Goal: Task Accomplishment & Management: Complete application form

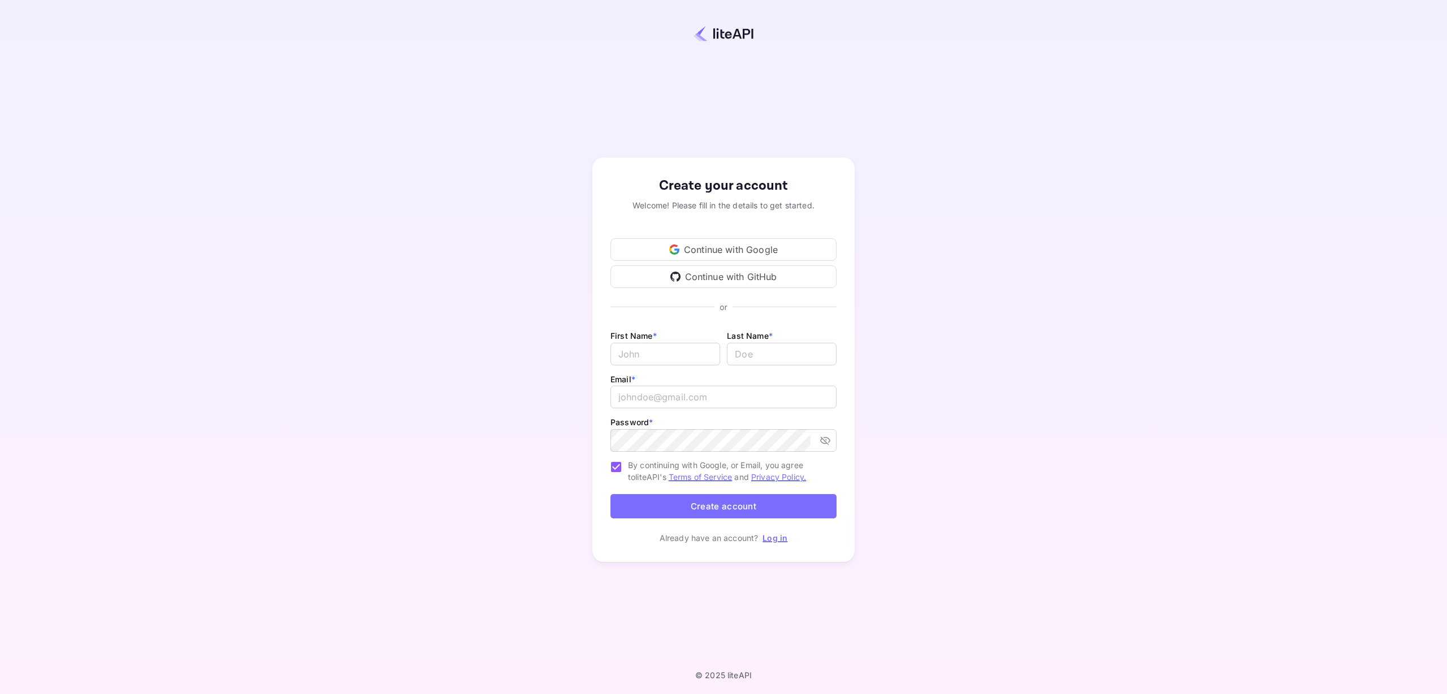
click at [662, 366] on div "First Name * ​ Last Name * ​" at bounding box center [723, 351] width 226 height 44
click at [662, 353] on input "Email *" at bounding box center [665, 354] width 110 height 23
type input "[PERSON_NAME]"
type input "i"
type input "[PERSON_NAME]"
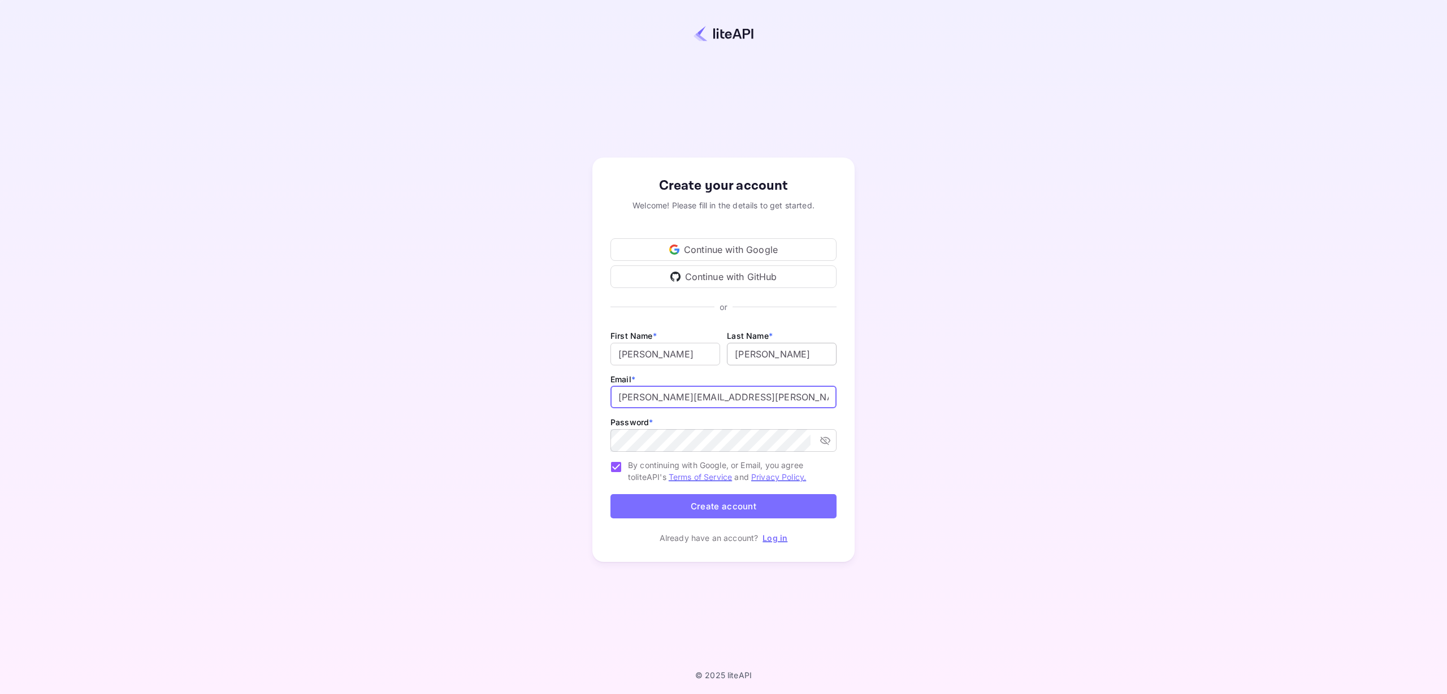
type input "[PERSON_NAME][EMAIL_ADDRESS][PERSON_NAME][DOMAIN_NAME]"
click at [684, 499] on button "Create account" at bounding box center [723, 506] width 226 height 24
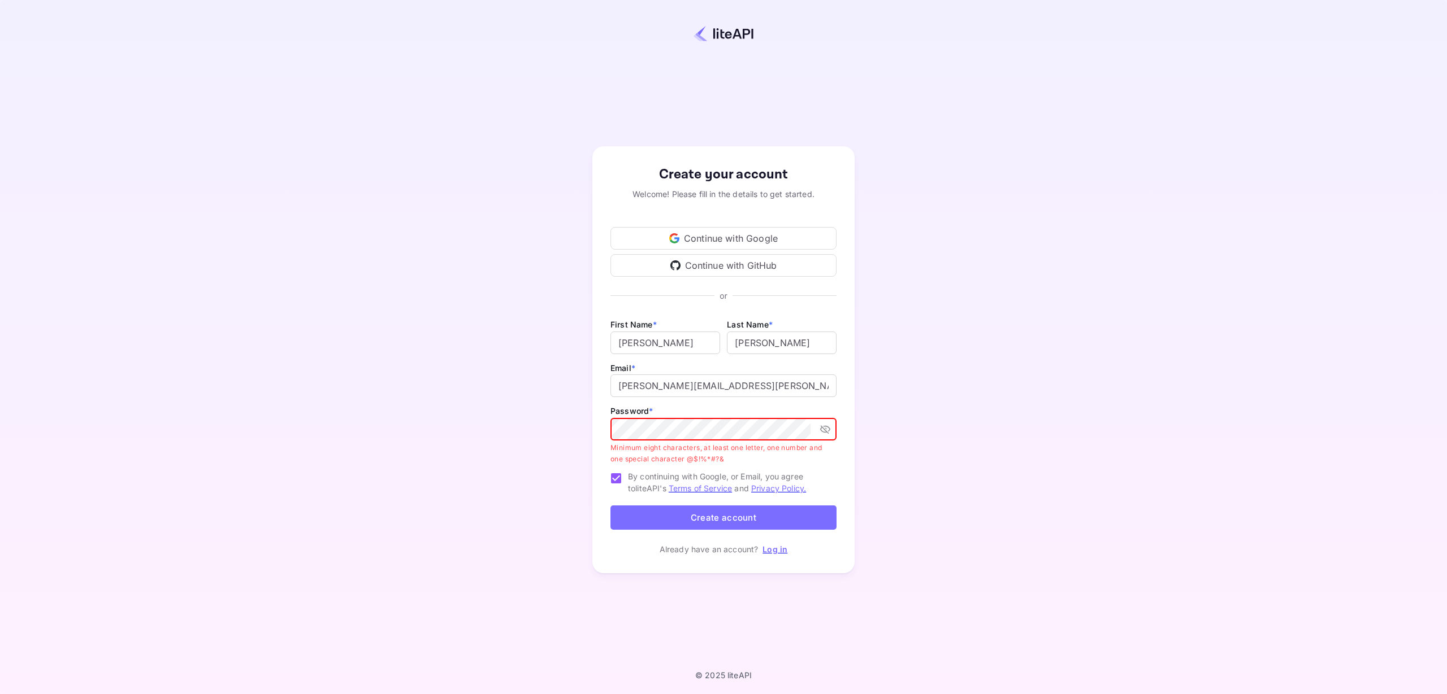
click at [842, 434] on div "Create your account Welcome! Please fill in the details to get started. Continu…" at bounding box center [723, 359] width 262 height 427
click at [824, 434] on icon "toggle password visibility" at bounding box center [824, 429] width 11 height 11
click at [827, 432] on icon "toggle password visibility" at bounding box center [825, 429] width 10 height 7
click at [679, 512] on button "Create account" at bounding box center [723, 518] width 226 height 24
click at [698, 509] on button "Create account" at bounding box center [723, 518] width 226 height 24
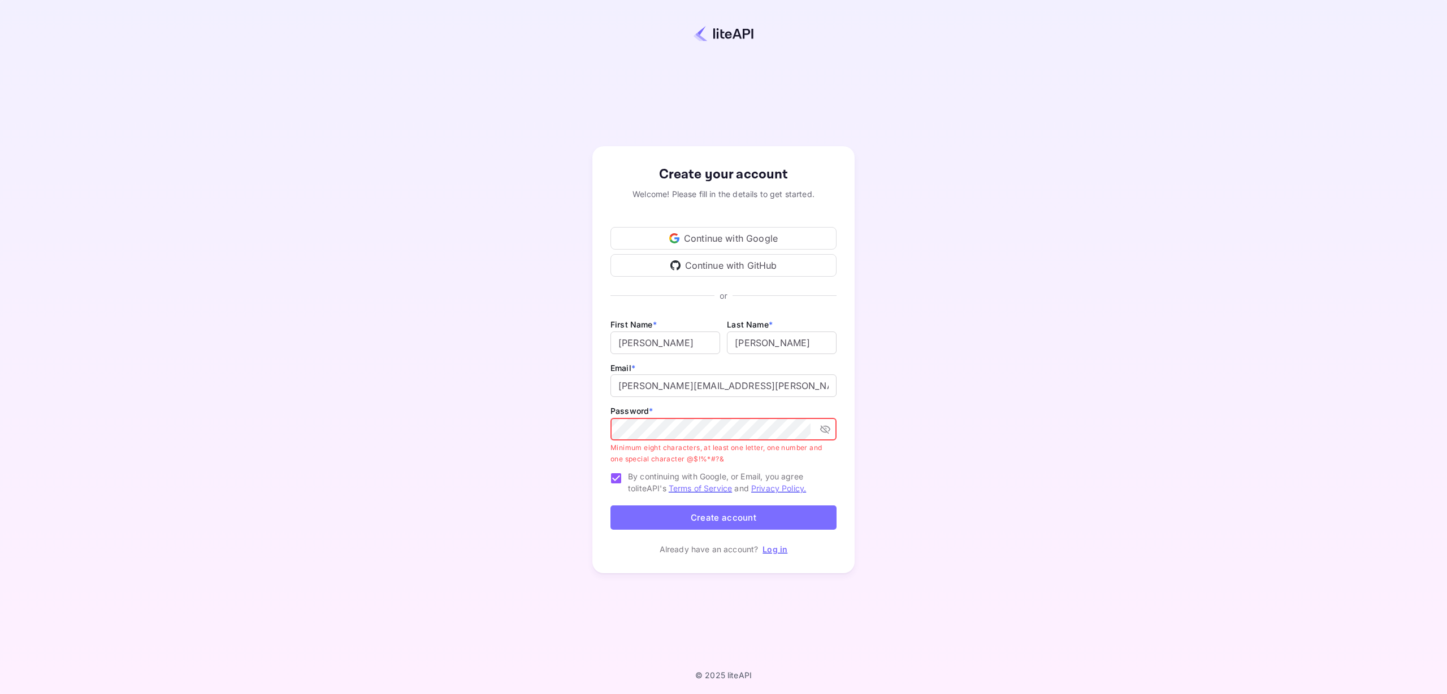
click at [824, 435] on icon "toggle password visibility" at bounding box center [824, 429] width 11 height 11
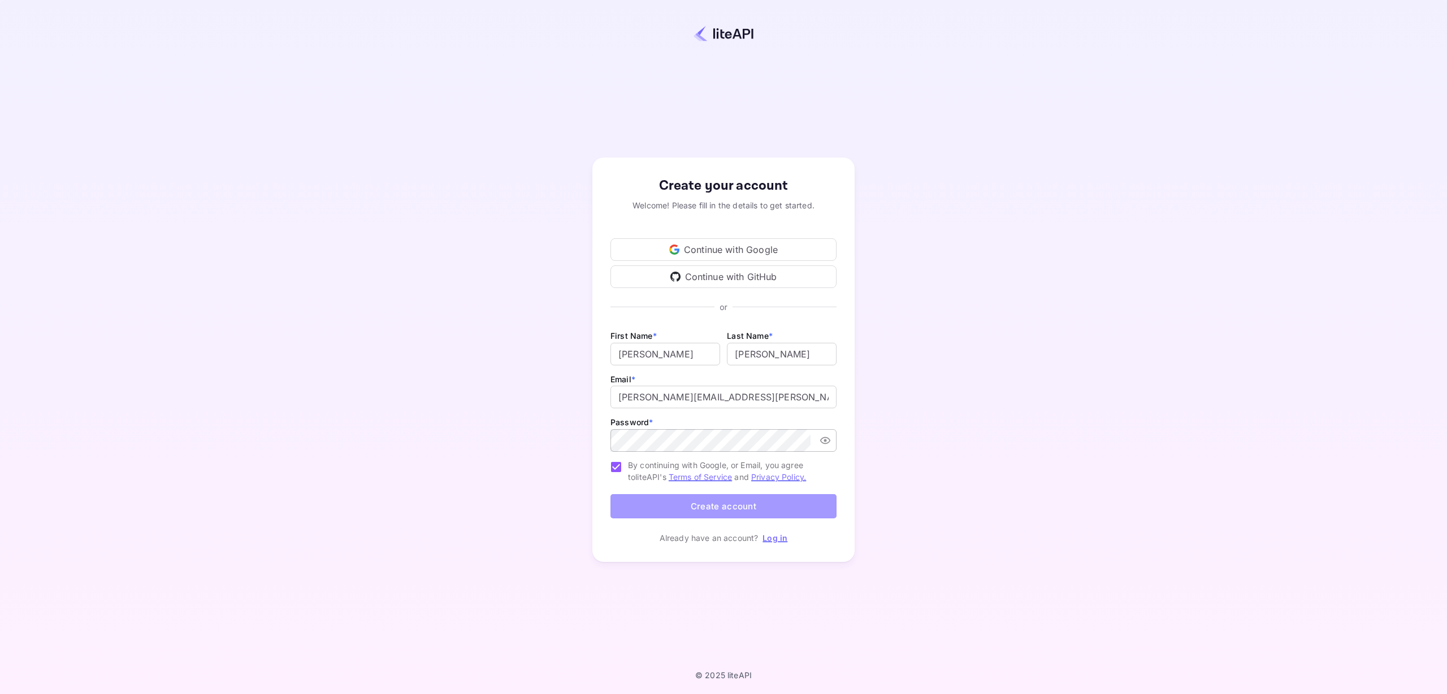
click at [659, 509] on button "Create account" at bounding box center [723, 506] width 226 height 24
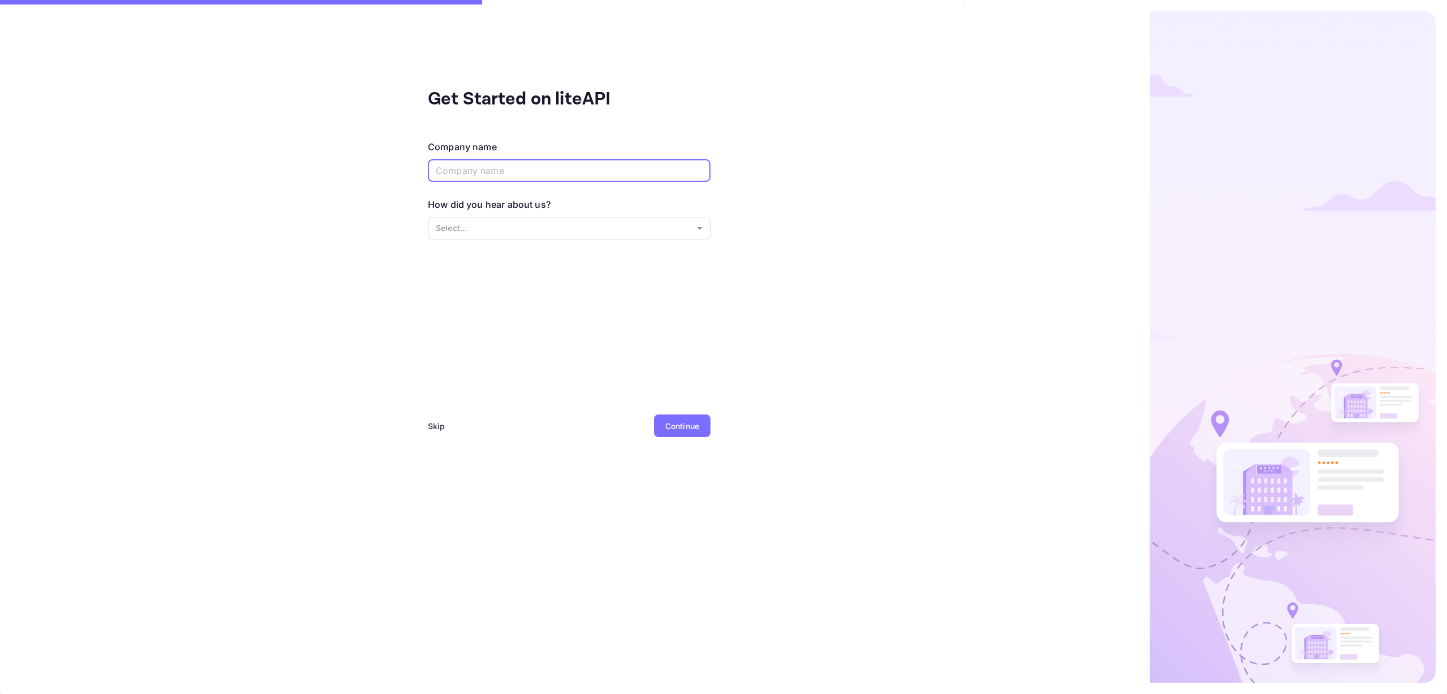
click at [489, 168] on input "text" at bounding box center [569, 170] width 283 height 23
type input "Charkia Ltd"
click at [463, 228] on body "Get Started on liteAPI Company name Charkia Ltd ​ How did you hear about us? Se…" at bounding box center [723, 347] width 1447 height 694
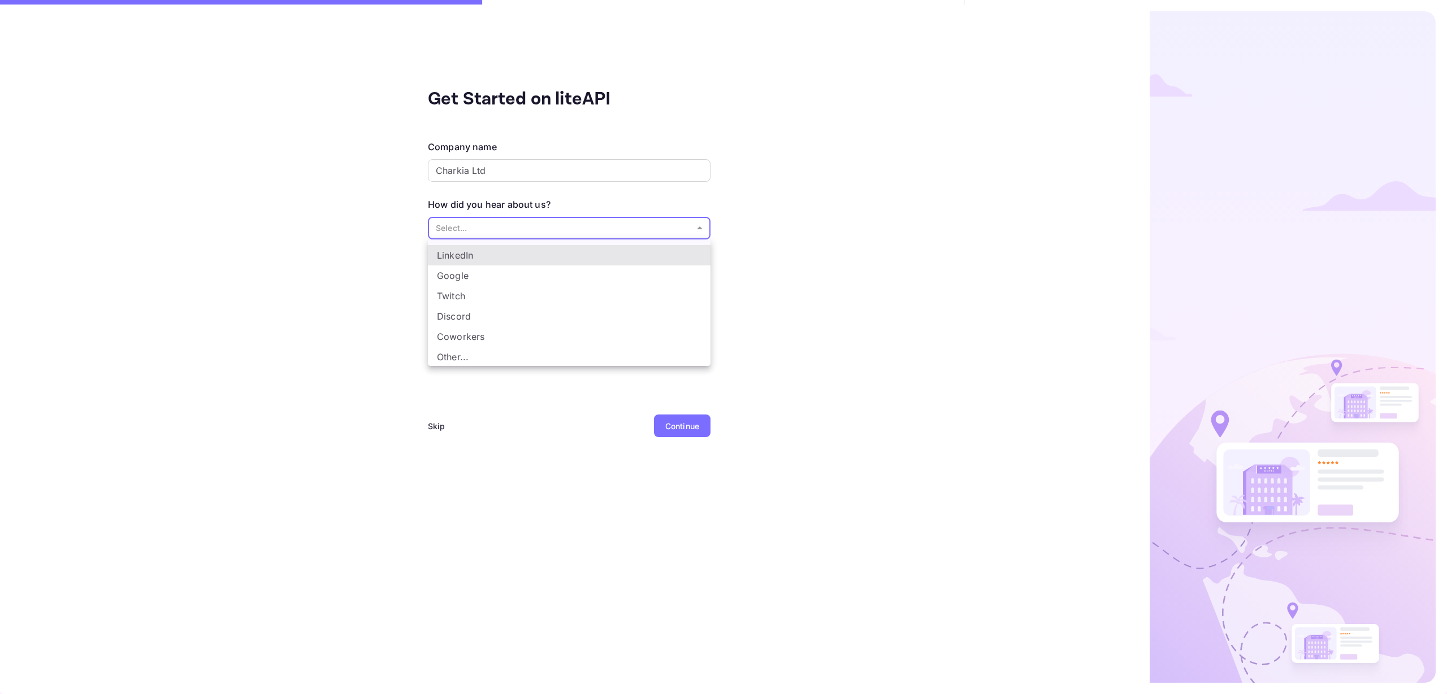
scroll to position [19, 0]
click at [462, 360] on li "Other..." at bounding box center [569, 356] width 283 height 20
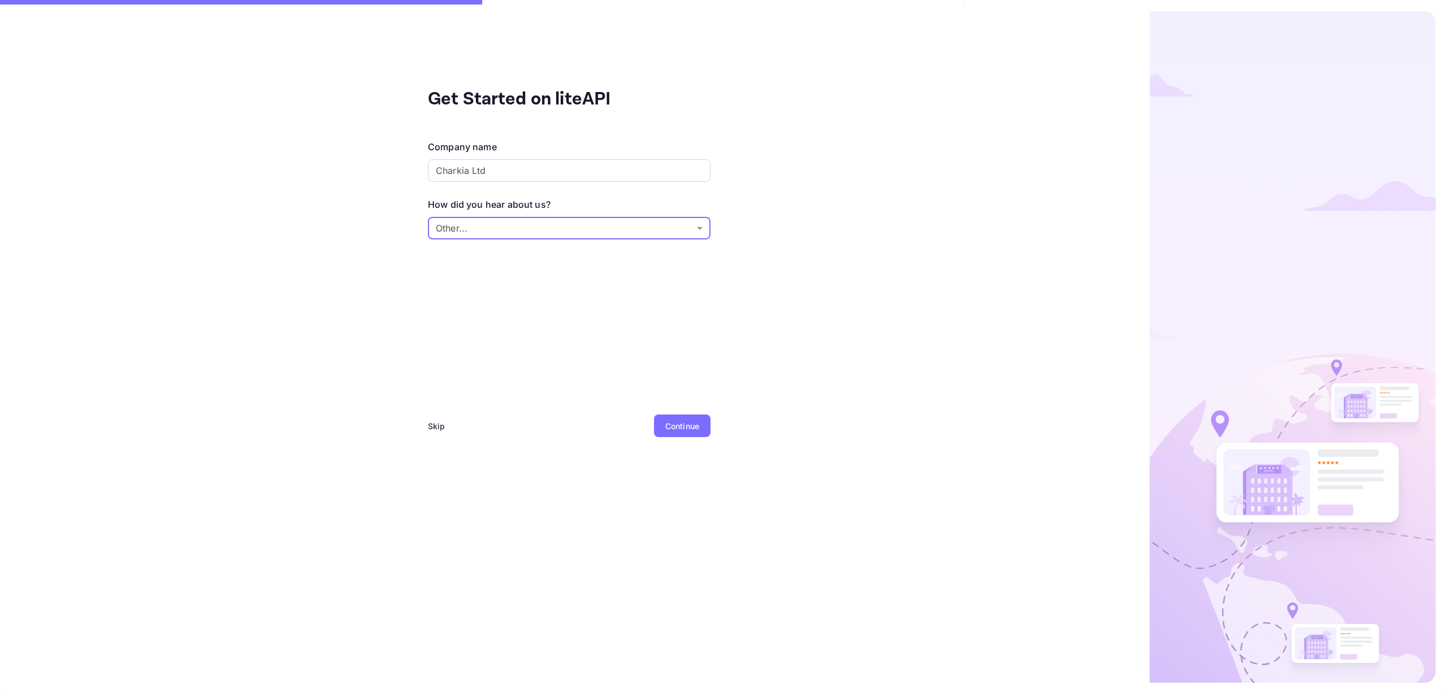
click at [506, 223] on body "Get Started on liteAPI Company name Charkia Ltd ​ How did you hear about us? Ot…" at bounding box center [723, 347] width 1447 height 694
click at [471, 292] on li "Google" at bounding box center [569, 293] width 283 height 20
click at [497, 221] on body "Get Started on liteAPI Company name Charkia Ltd ​ How did you hear about us? Go…" at bounding box center [723, 347] width 1447 height 694
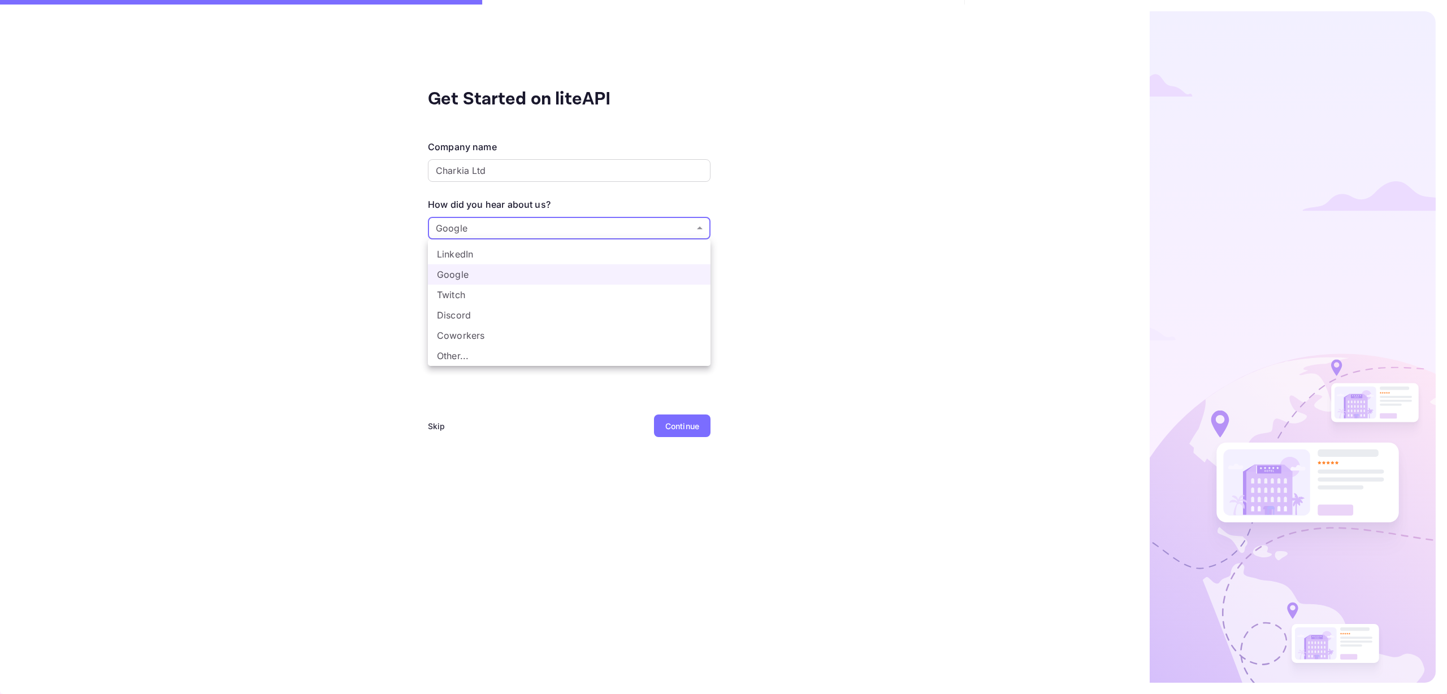
click at [459, 358] on li "Other..." at bounding box center [569, 356] width 283 height 20
type input "Other..."
click at [696, 423] on div "Continue" at bounding box center [682, 426] width 34 height 12
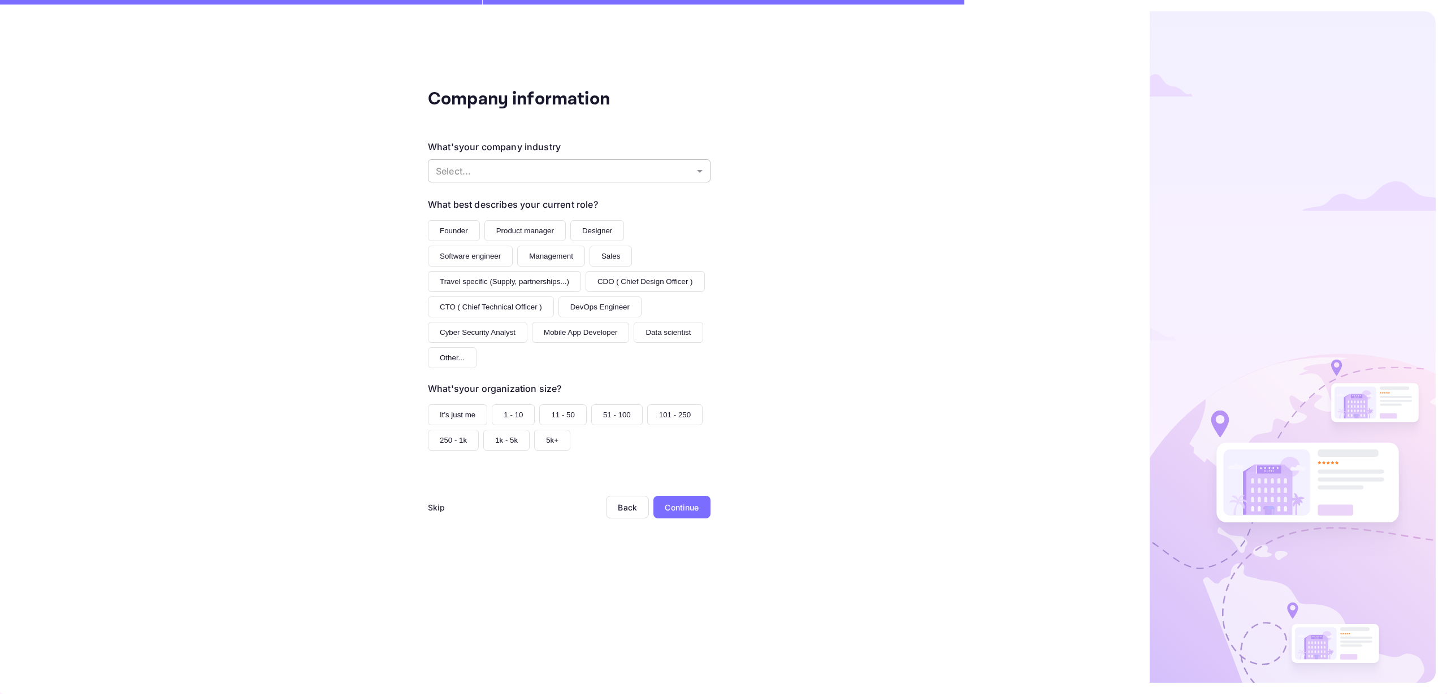
click at [493, 169] on body "Company information What's your company industry Select... ​ What best describe…" at bounding box center [723, 347] width 1447 height 694
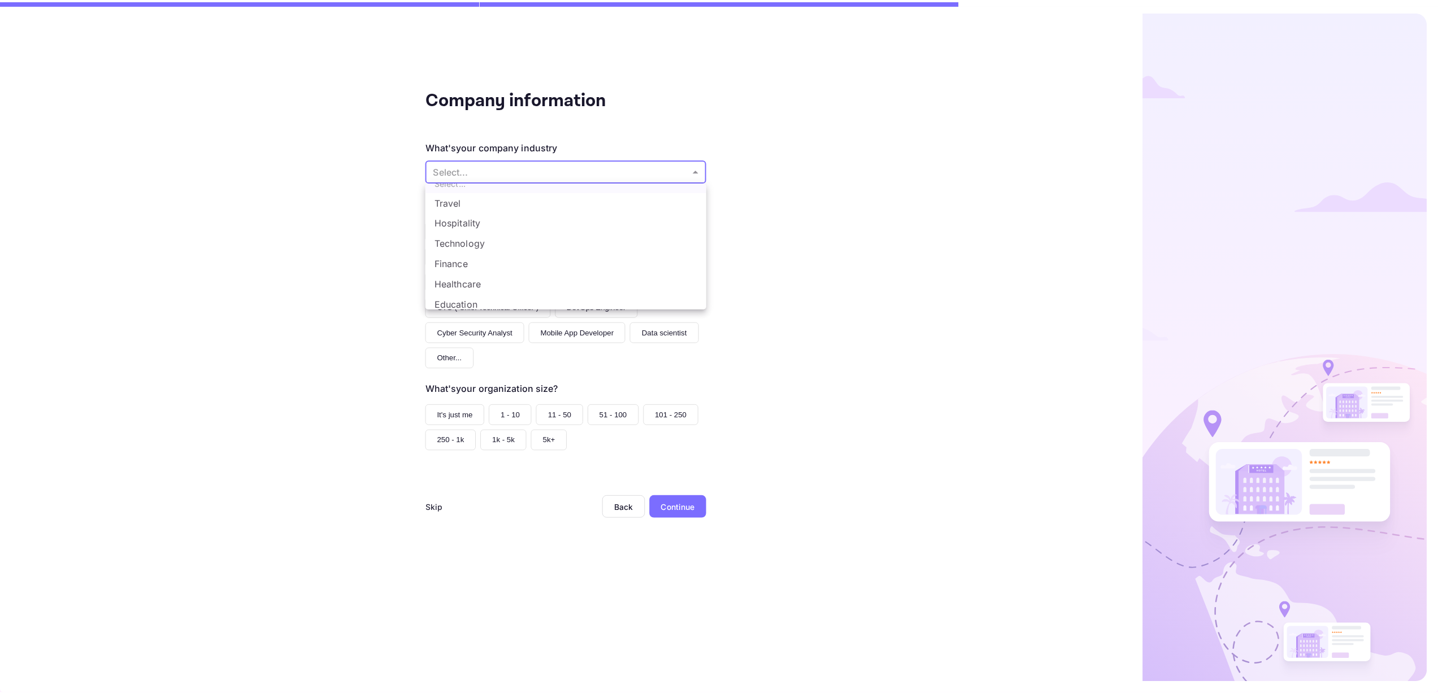
scroll to position [0, 0]
click at [480, 259] on li "Technology" at bounding box center [569, 256] width 283 height 20
type input "Technology"
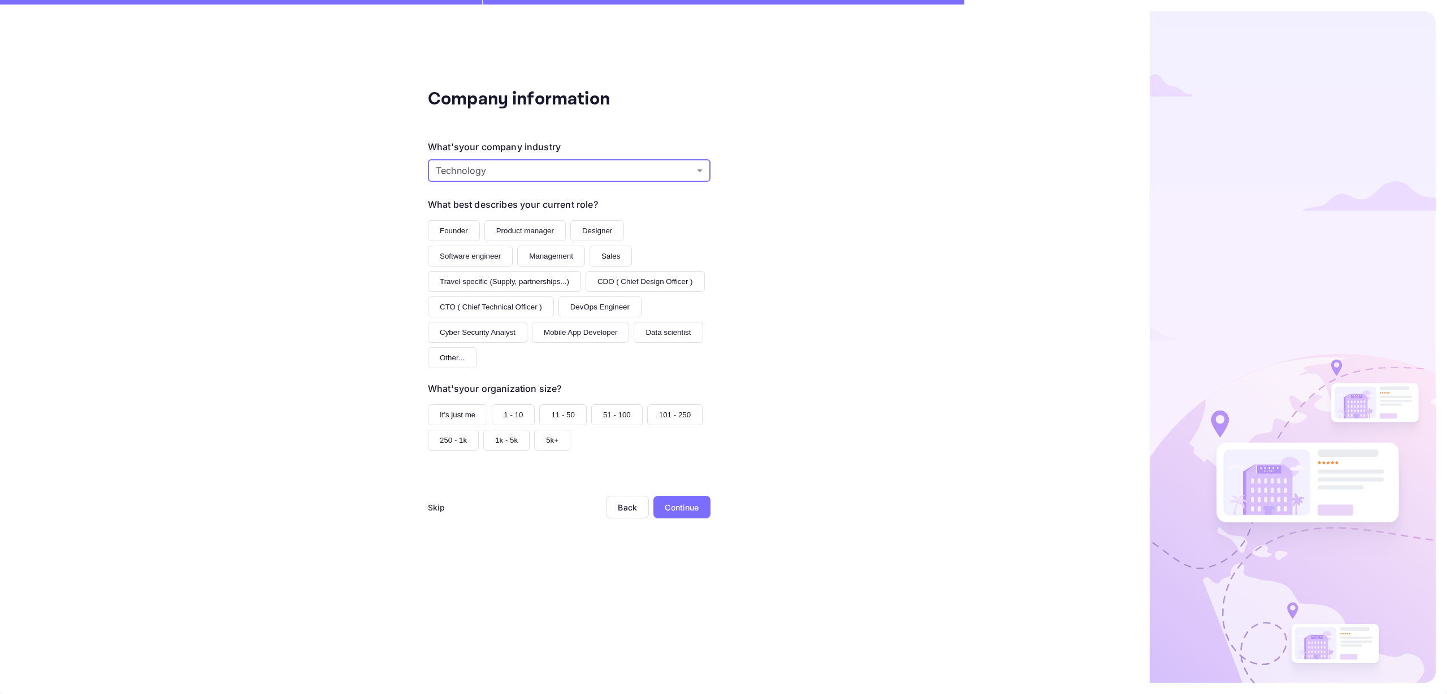
click at [425, 229] on div "Company information What's your company industry Technology Technology ​ What b…" at bounding box center [569, 347] width 1138 height 694
click at [449, 228] on button "Founder" at bounding box center [454, 230] width 52 height 21
click at [455, 410] on button "It's just me" at bounding box center [457, 415] width 59 height 21
click at [684, 499] on div "Continue" at bounding box center [681, 507] width 57 height 23
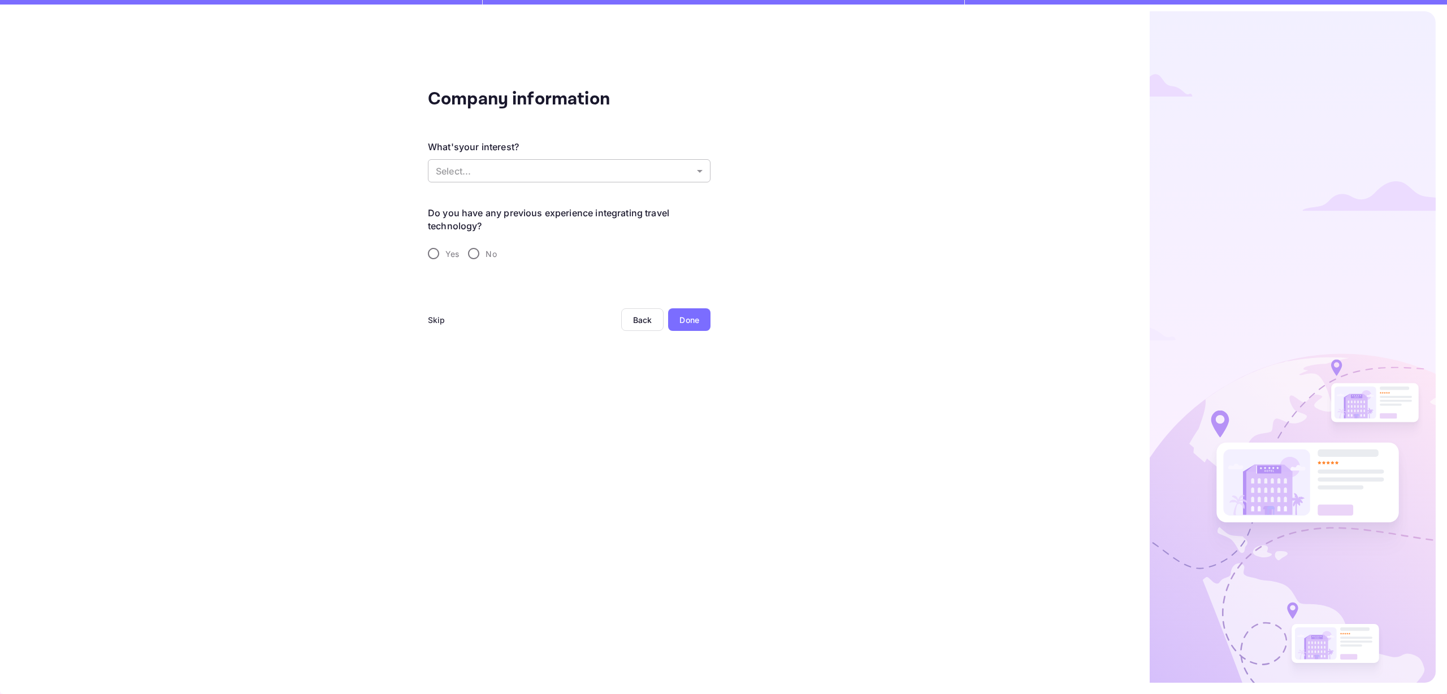
click at [507, 179] on body "Company information What's your interest? Select... ​ Do you have any previous …" at bounding box center [723, 347] width 1447 height 694
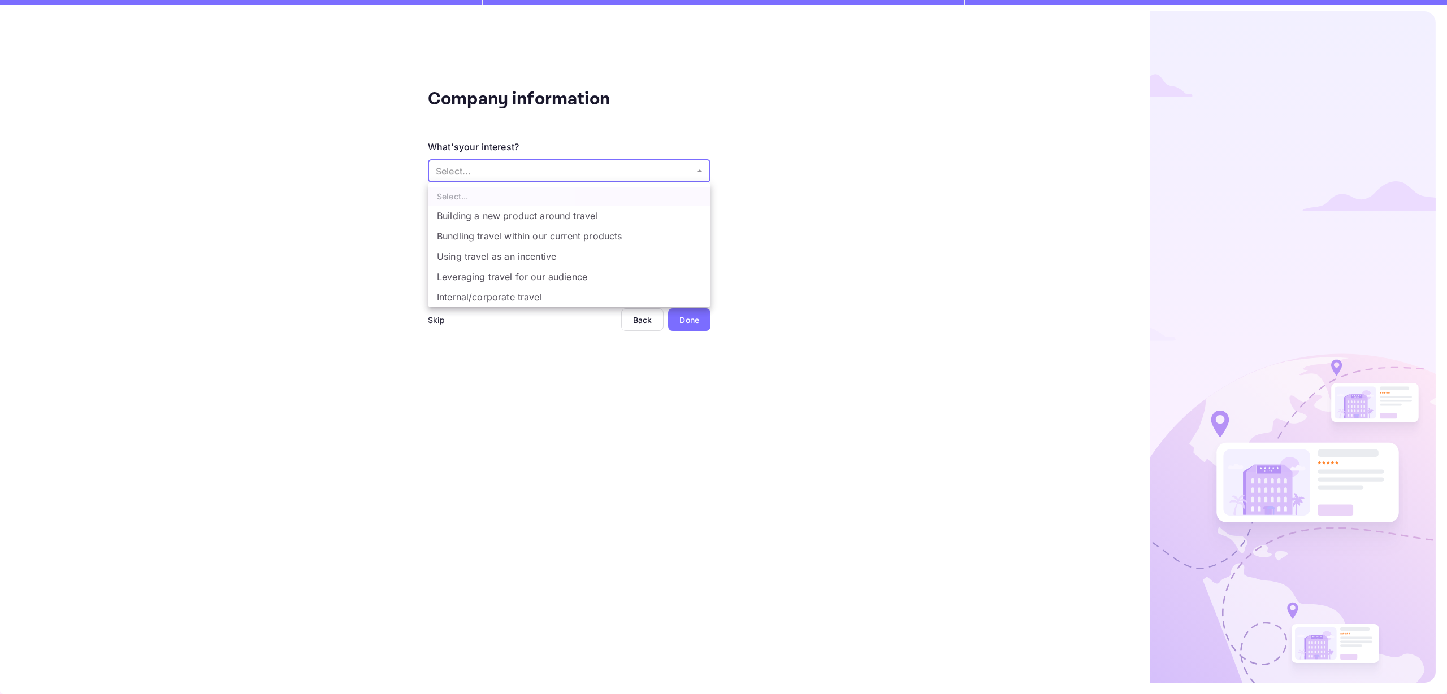
click at [533, 217] on li "Building a new product around travel" at bounding box center [569, 216] width 283 height 20
type input "Building a new product around travel"
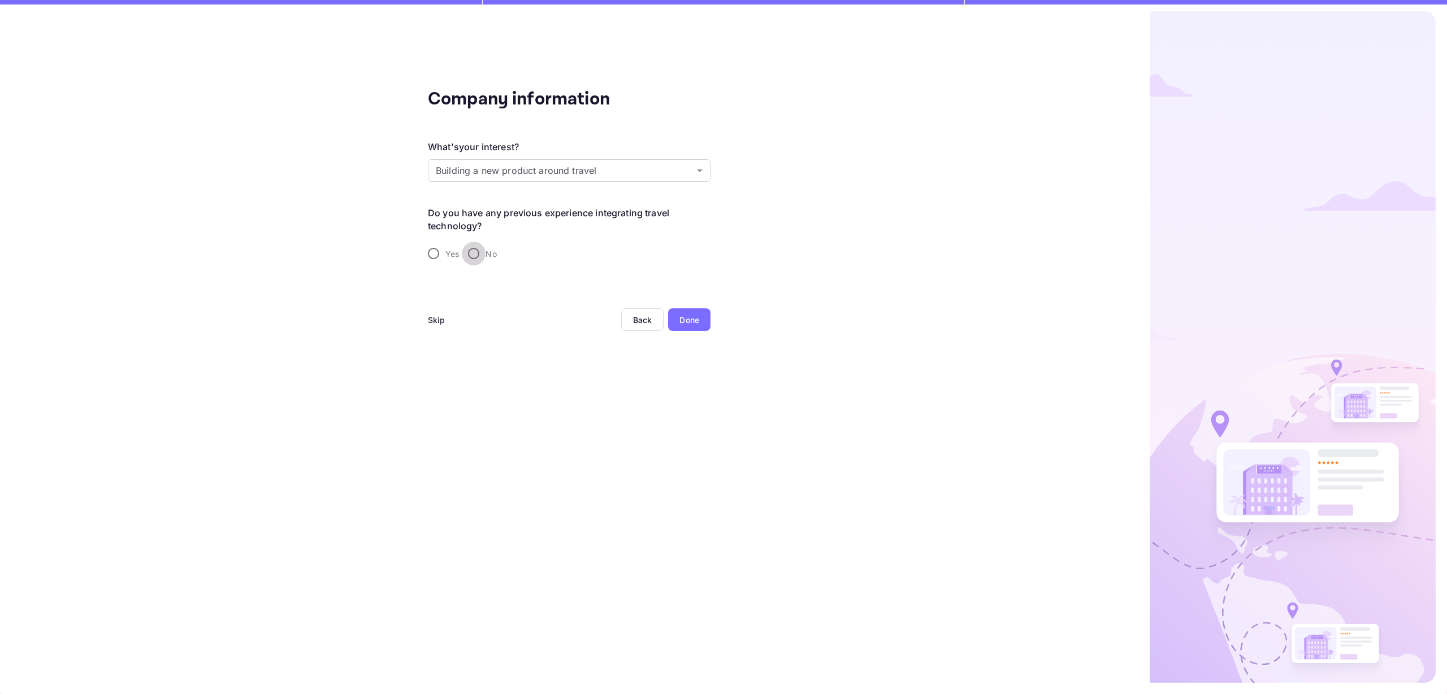
click at [481, 248] on input "No" at bounding box center [474, 254] width 24 height 24
radio input "true"
click at [685, 319] on div "Done" at bounding box center [689, 320] width 20 height 12
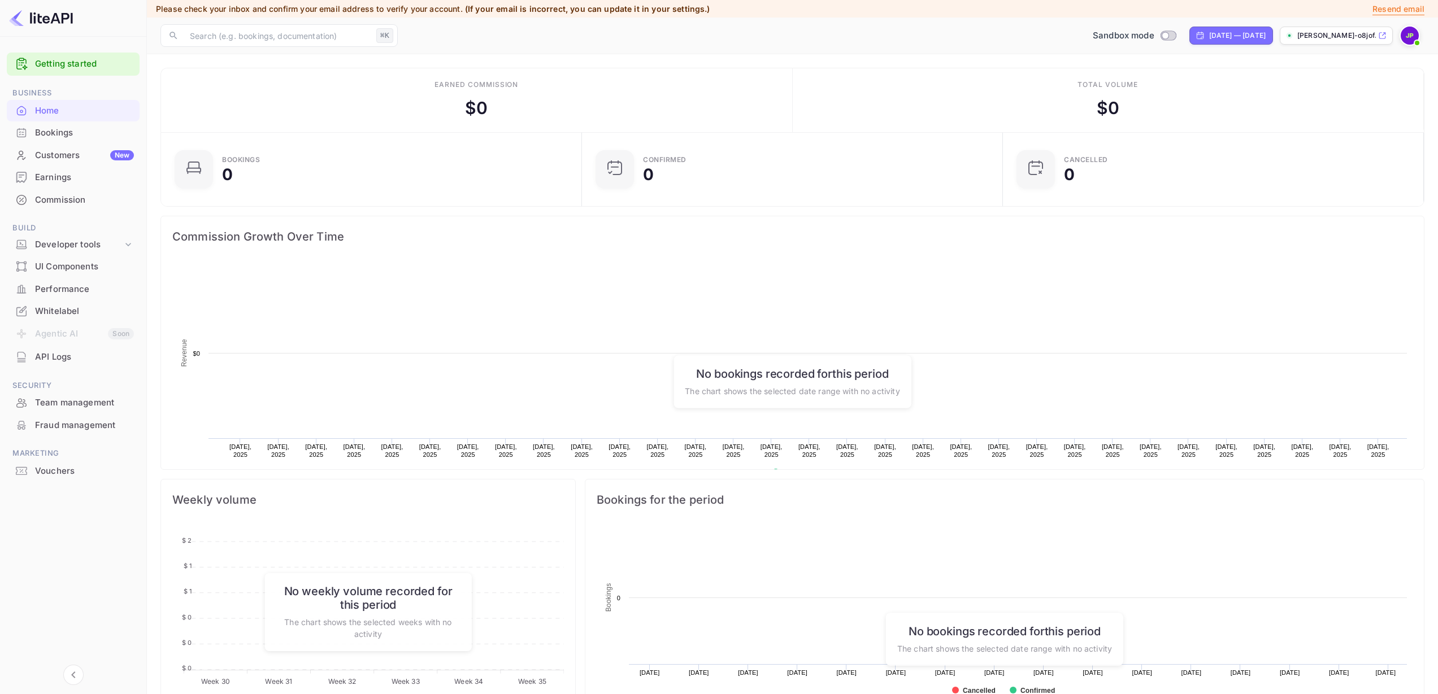
scroll to position [175, 406]
click at [59, 131] on div "Bookings" at bounding box center [84, 133] width 99 height 13
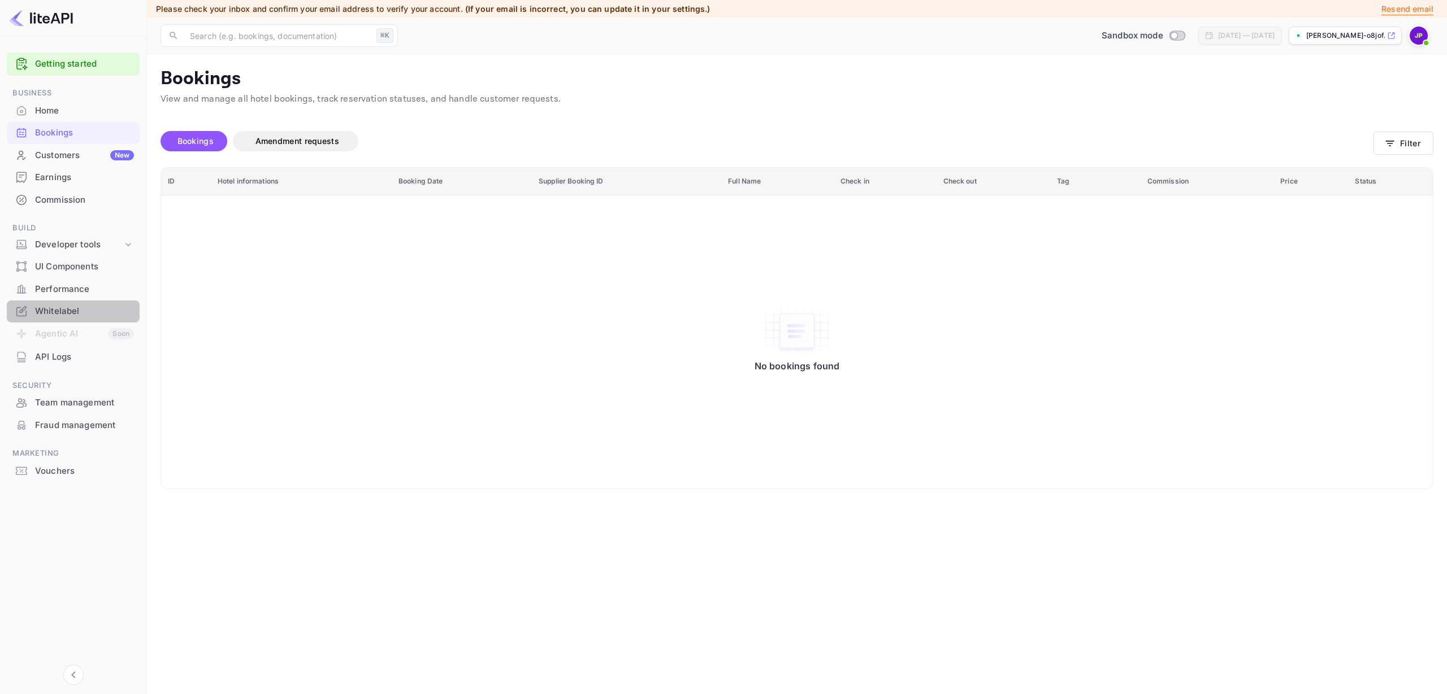
click at [77, 315] on div "Whitelabel" at bounding box center [84, 311] width 99 height 13
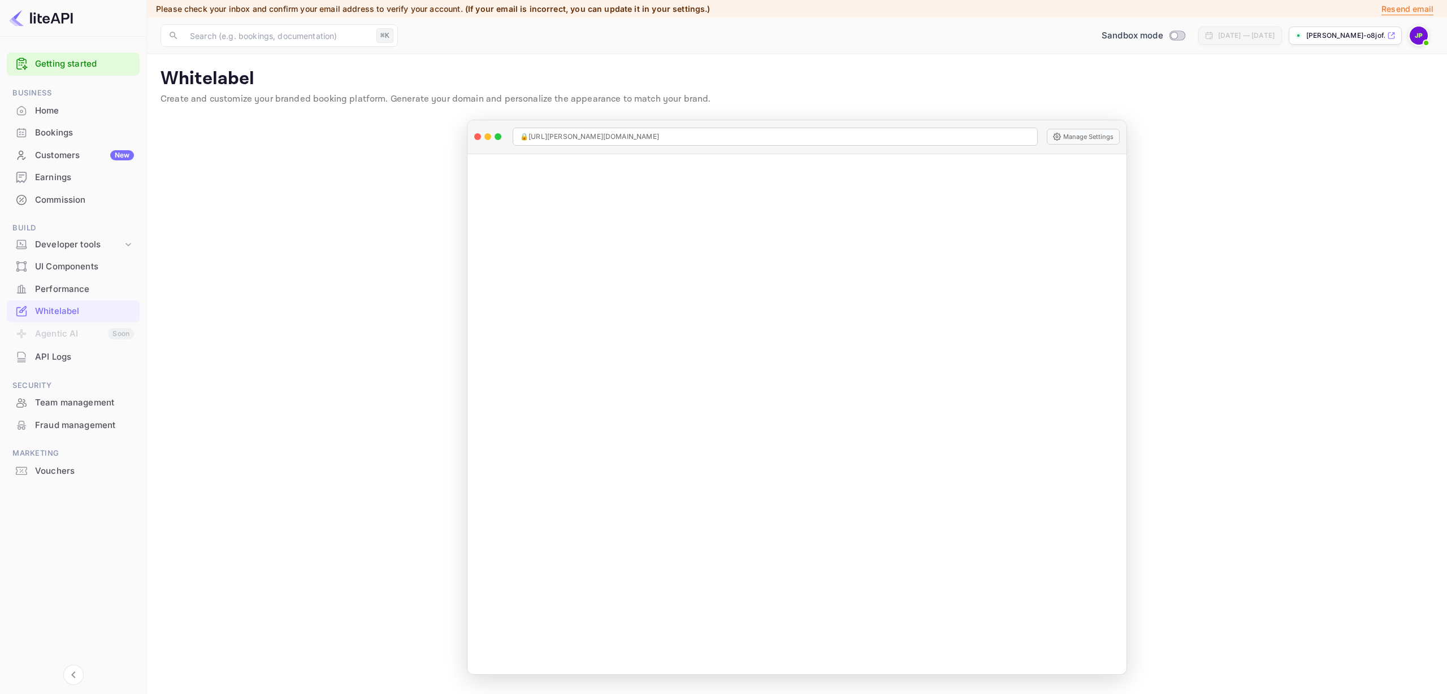
click at [84, 292] on div "Performance" at bounding box center [84, 289] width 99 height 13
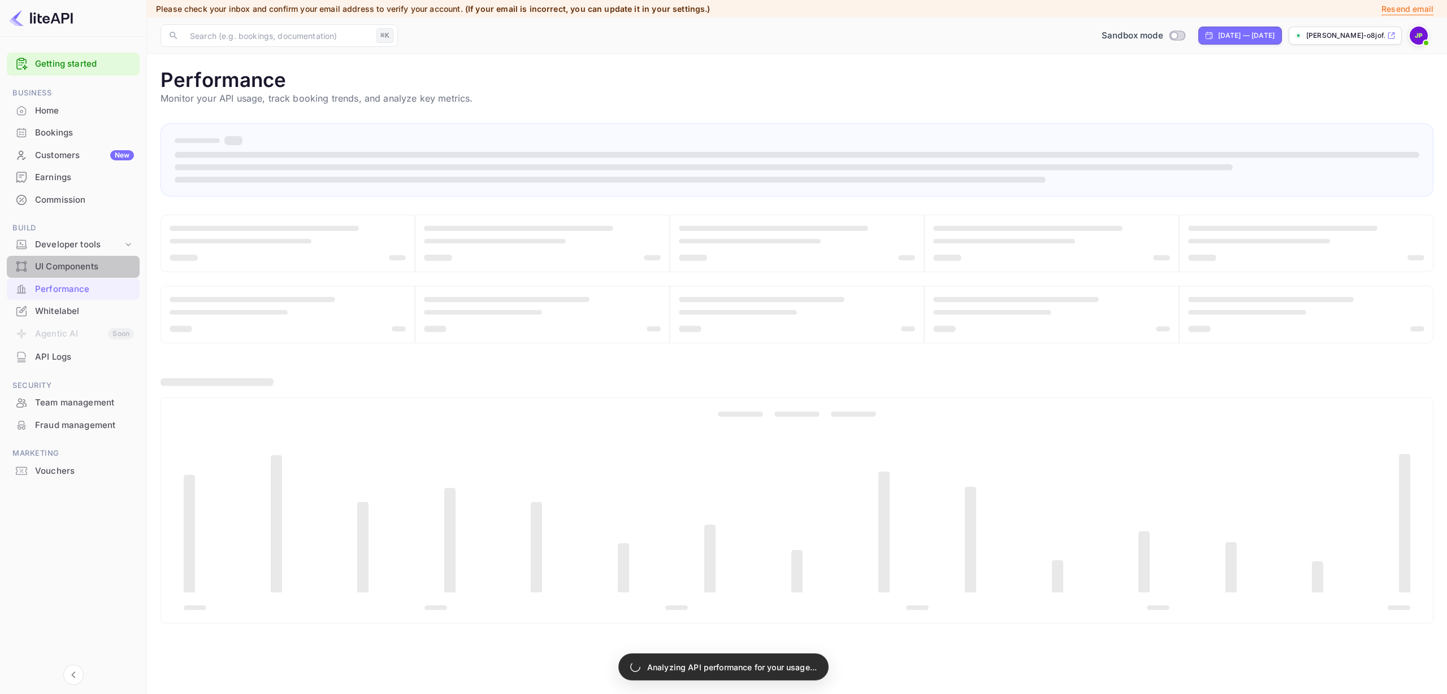
click at [87, 270] on div "UI Components" at bounding box center [84, 266] width 99 height 13
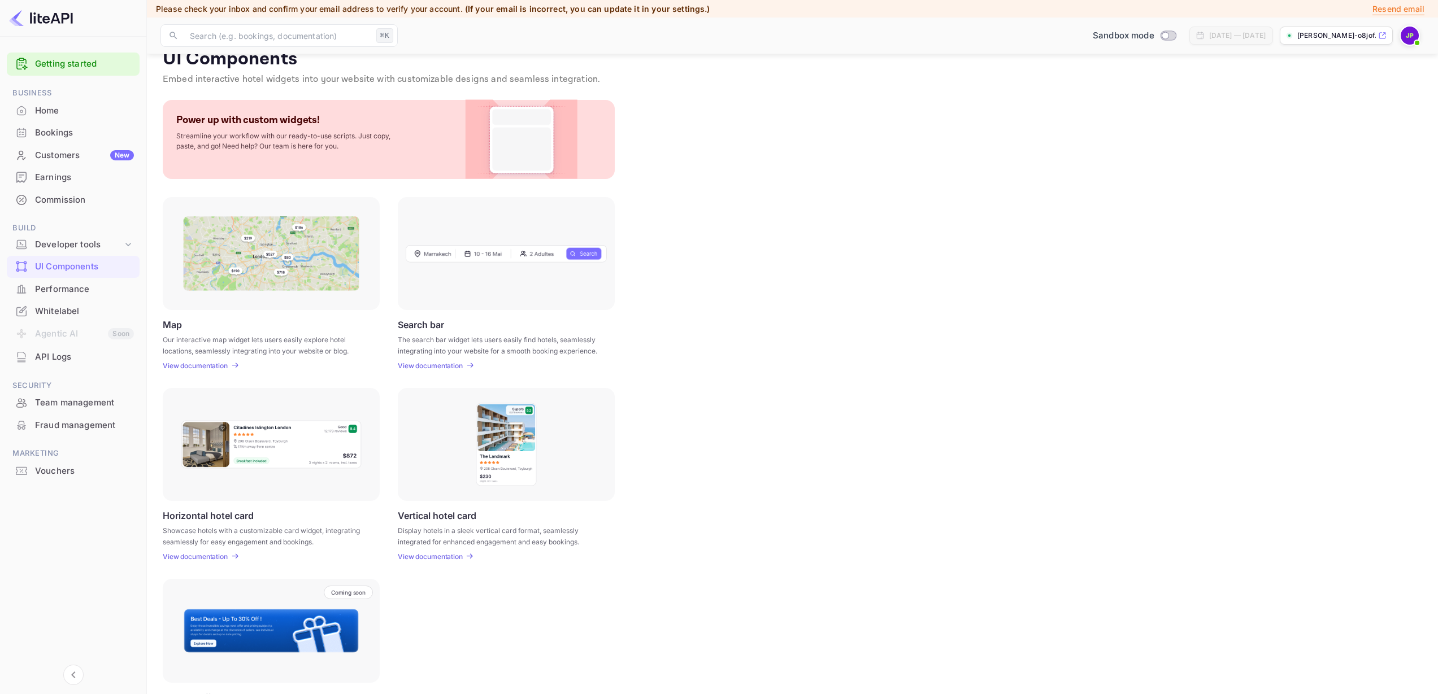
scroll to position [21, 0]
click at [494, 453] on img at bounding box center [506, 443] width 62 height 85
click at [826, 613] on div "Coming soon Deals & Offers banner Highlight exclusive deals and offers with a c…" at bounding box center [792, 660] width 1259 height 167
click at [112, 251] on div "Developer tools" at bounding box center [73, 245] width 133 height 20
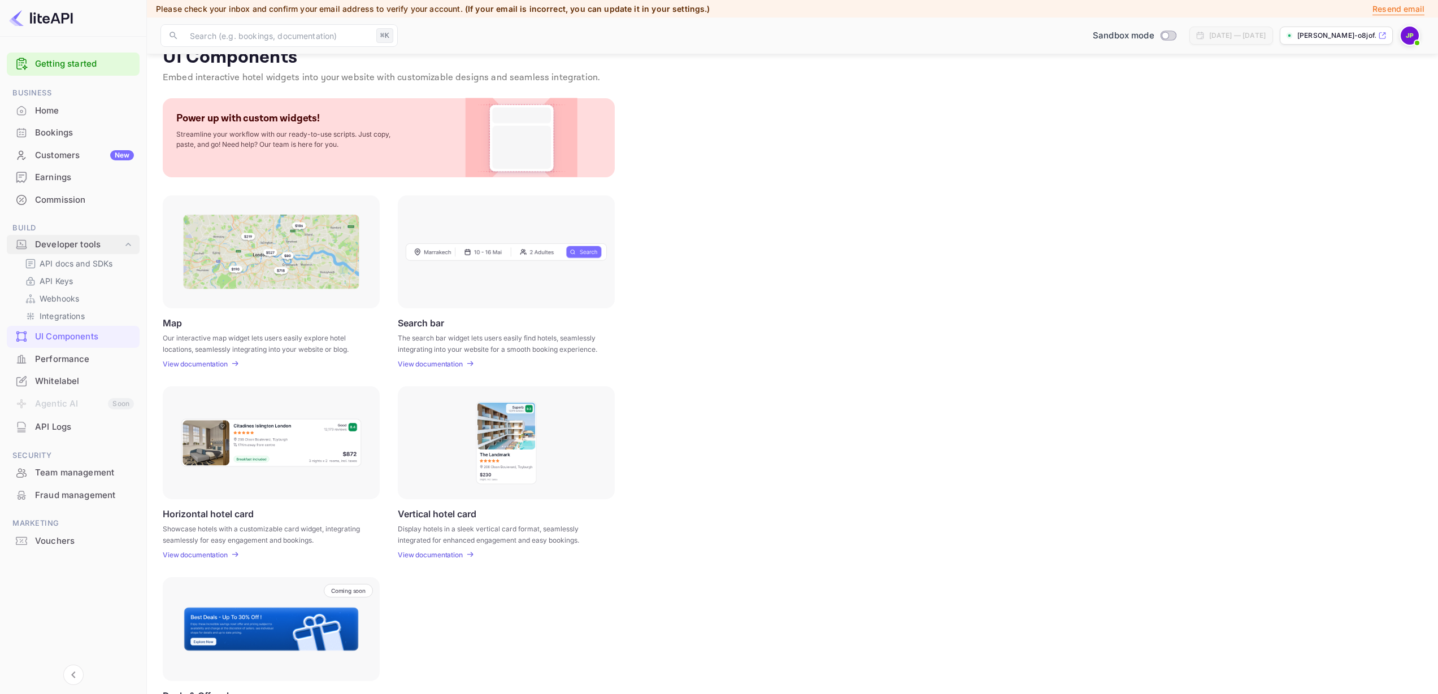
click at [123, 245] on icon at bounding box center [128, 244] width 11 height 11
click at [62, 151] on div "Customers New" at bounding box center [84, 155] width 99 height 13
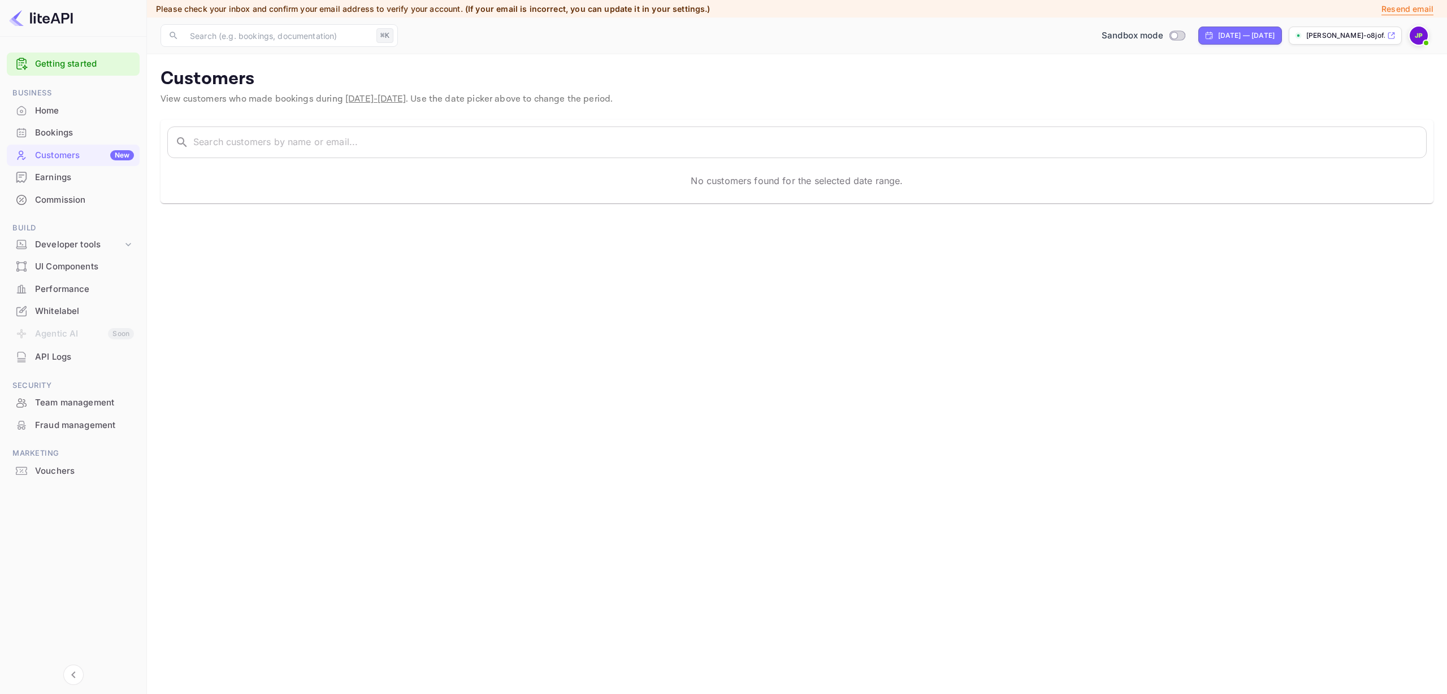
click at [79, 184] on div "Earnings" at bounding box center [84, 177] width 99 height 13
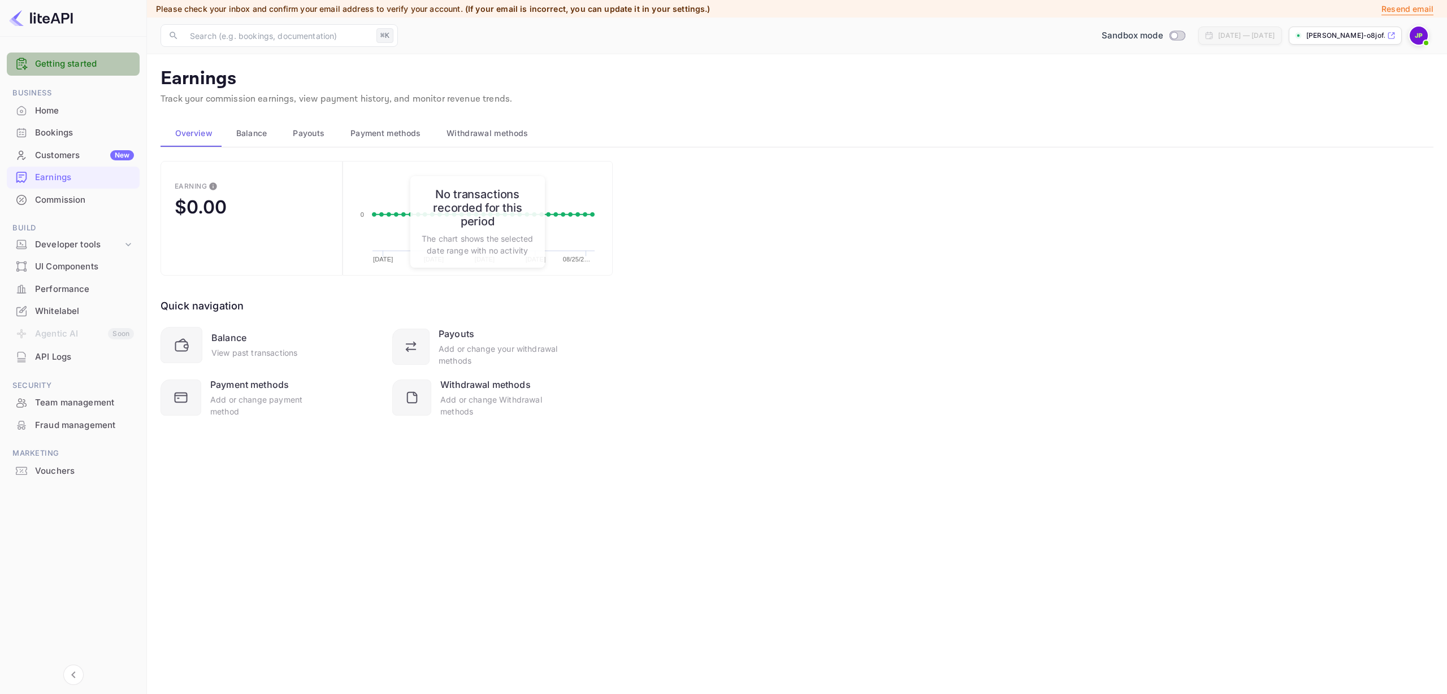
click at [66, 73] on div "Getting started" at bounding box center [73, 64] width 133 height 23
